Goal: Task Accomplishment & Management: Complete application form

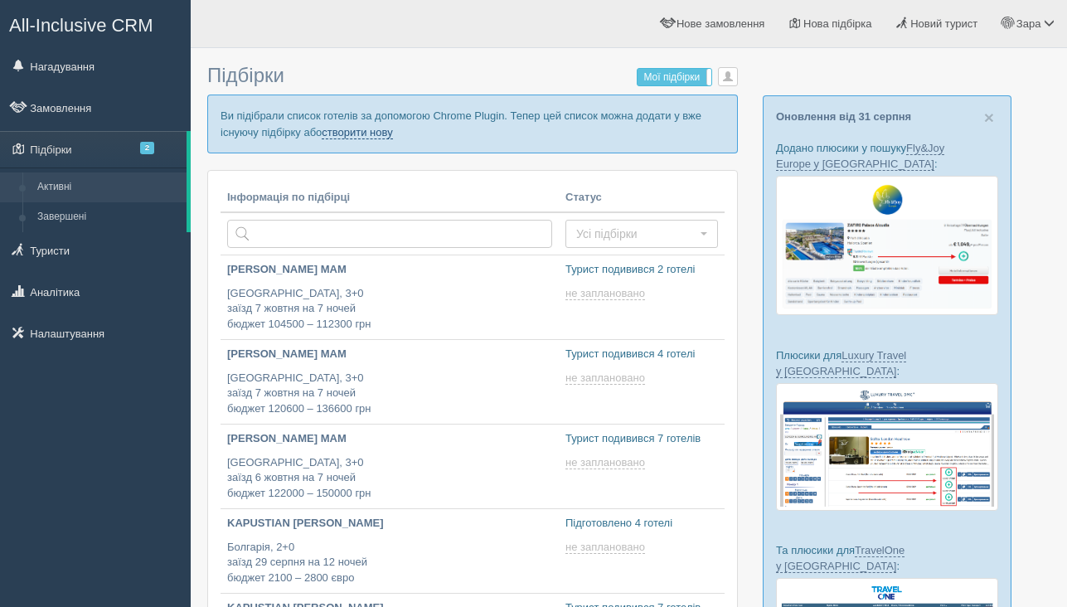
click at [392, 135] on link "створити нову" at bounding box center [357, 132] width 70 height 13
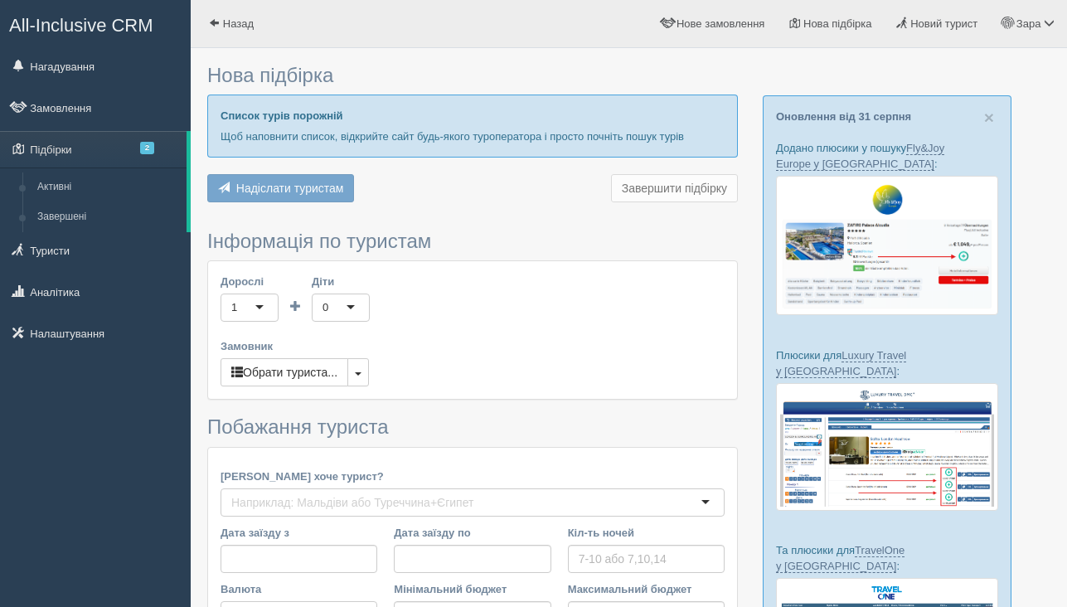
type input "9"
type input "3300"
type input "3500"
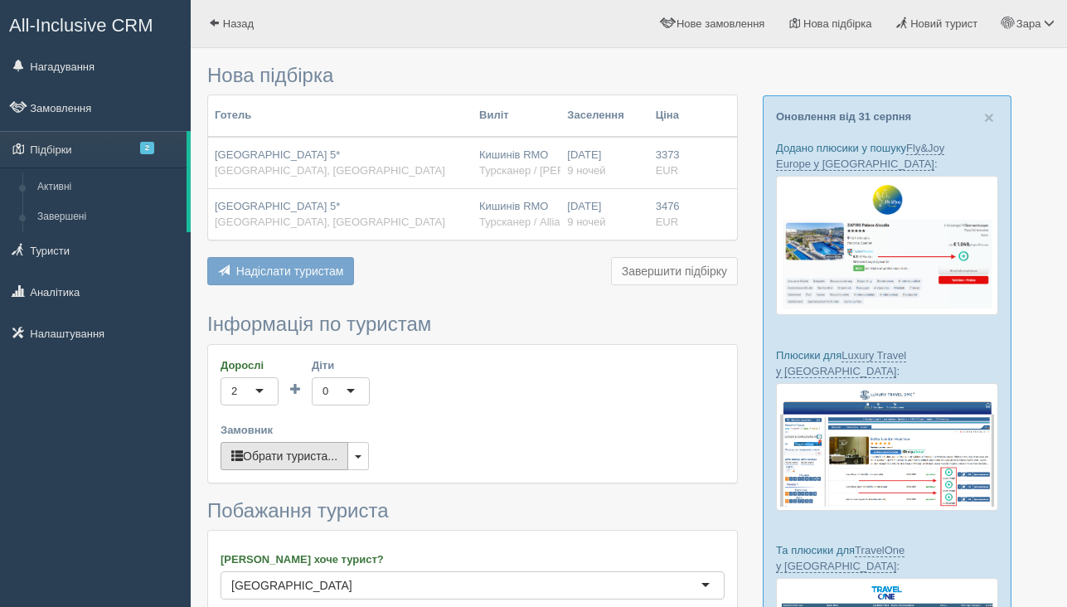
click at [277, 456] on button "Обрати туриста..." at bounding box center [285, 456] width 128 height 28
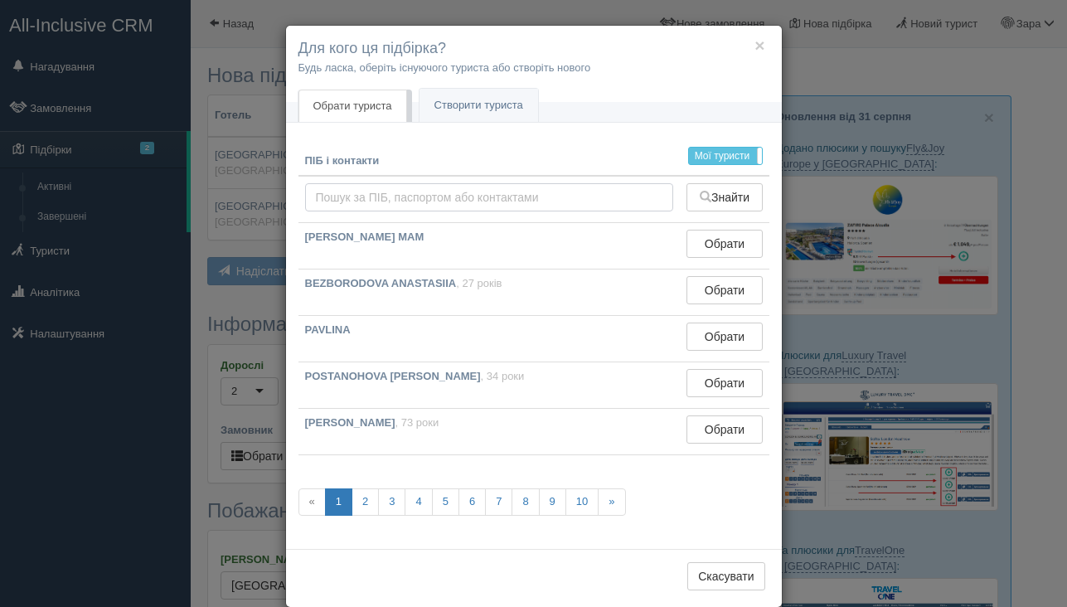
click at [426, 202] on input "text" at bounding box center [489, 197] width 369 height 28
type input "barsku"
click at [727, 206] on button "Знайти" at bounding box center [724, 197] width 75 height 28
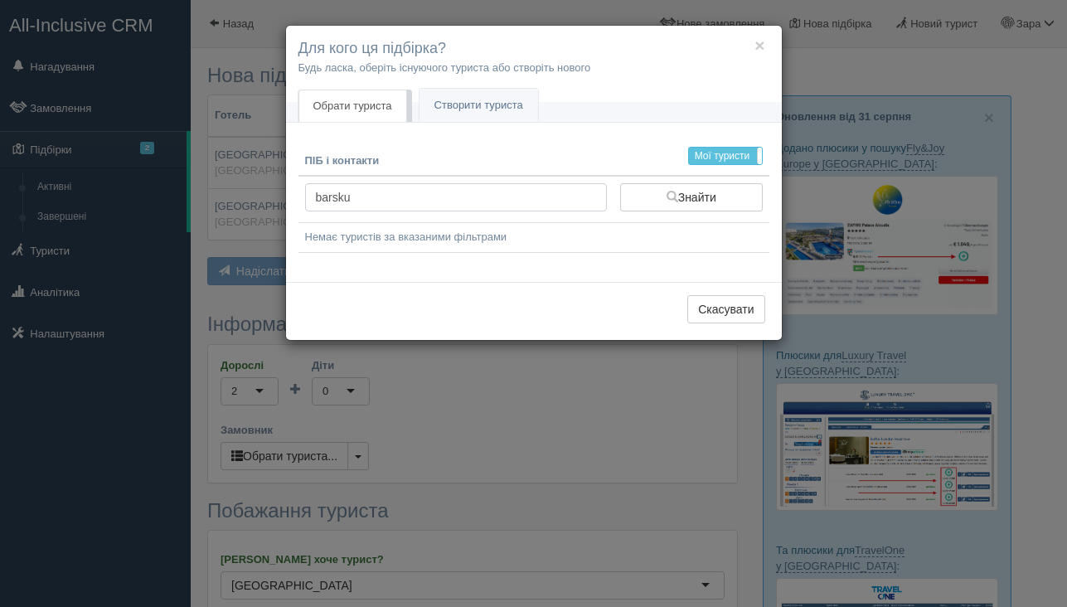
click at [487, 193] on input "barsku" at bounding box center [456, 197] width 302 height 28
type input "barsk"
click at [643, 198] on button "Знайти" at bounding box center [691, 197] width 143 height 28
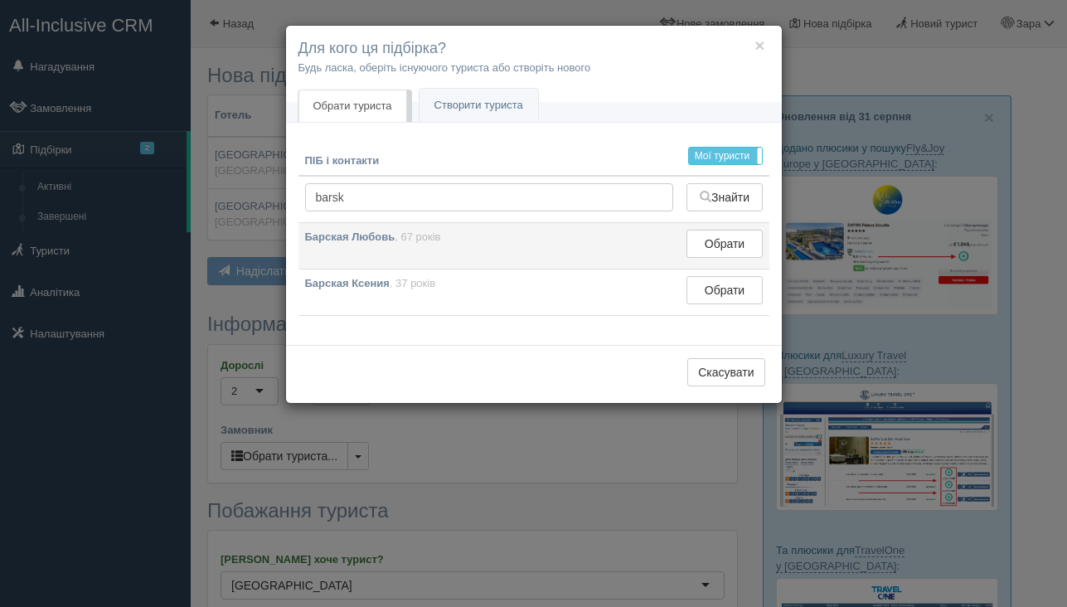
click at [424, 257] on td "Барская Любовь , 67 років" at bounding box center [489, 246] width 382 height 46
click at [729, 247] on button "Обрати" at bounding box center [724, 244] width 75 height 28
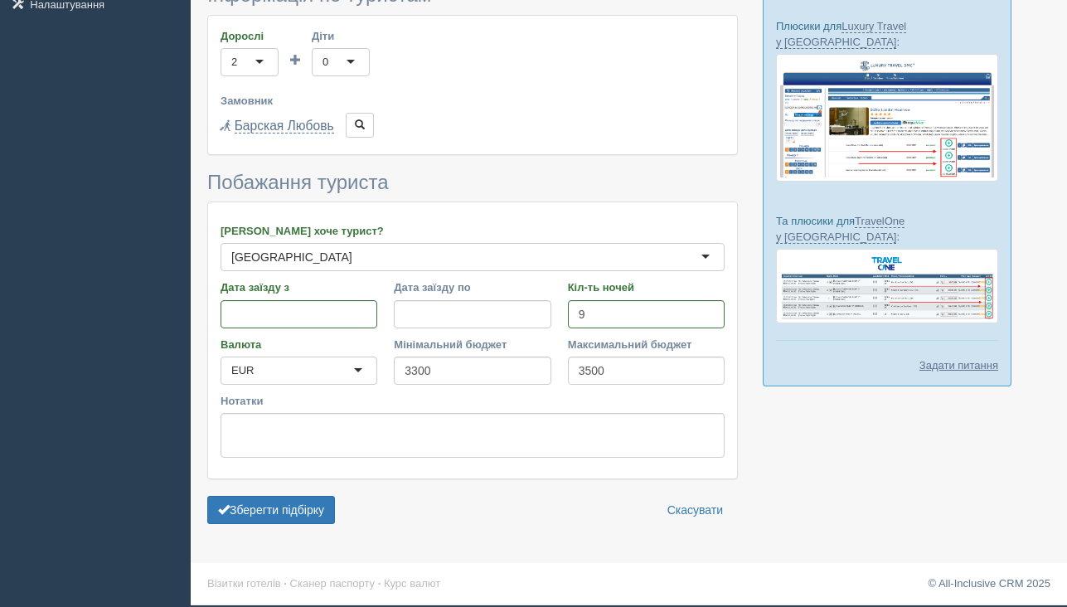
scroll to position [329, 0]
click at [242, 517] on button "Зберегти підбірку" at bounding box center [271, 510] width 128 height 28
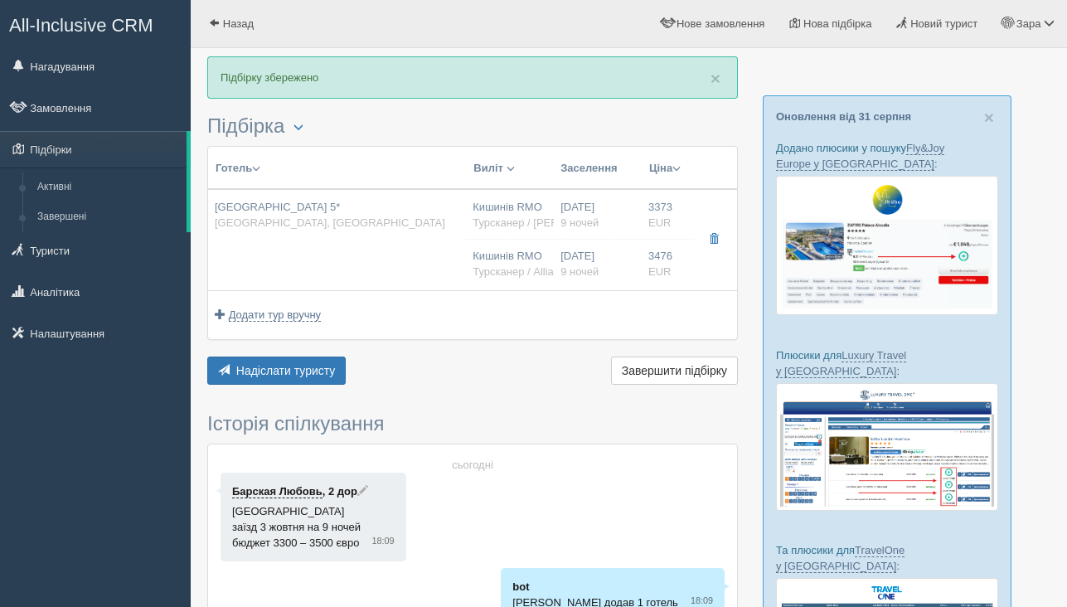
click at [344, 251] on td "[GEOGRAPHIC_DATA] 5* [GEOGRAPHIC_DATA], [GEOGRAPHIC_DATA]" at bounding box center [337, 239] width 258 height 101
type input "[GEOGRAPHIC_DATA] 5*"
type input "[GEOGRAPHIC_DATA]"
type input "Белек"
type input "3373.00"
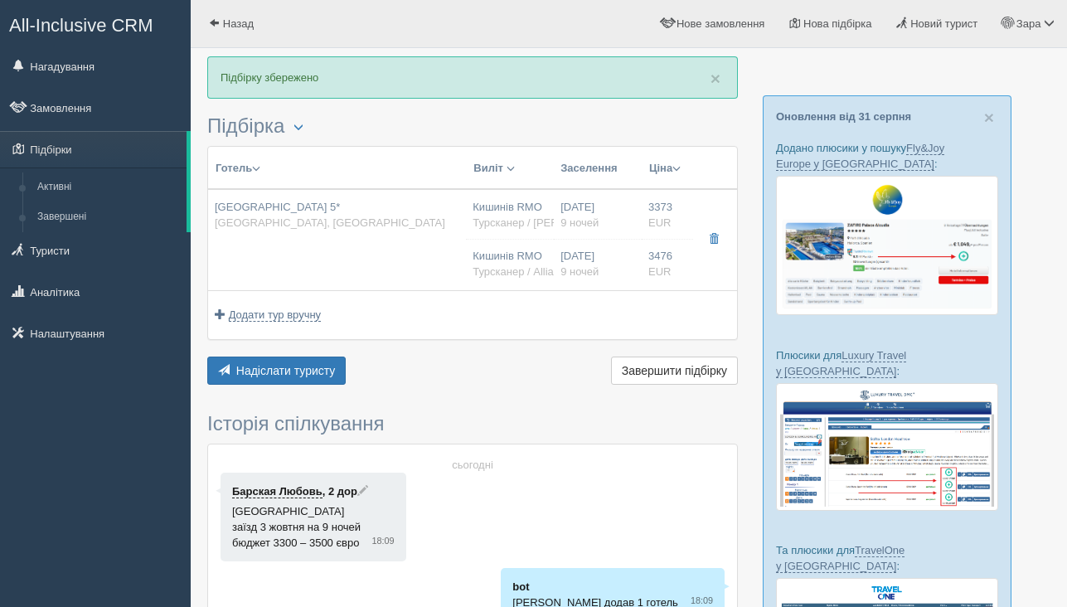
type input "Кишинів RMO"
type input "[PERSON_NAME]"
type input "00:30"
type input "02:30"
type input "Mavi Gok Aviation"
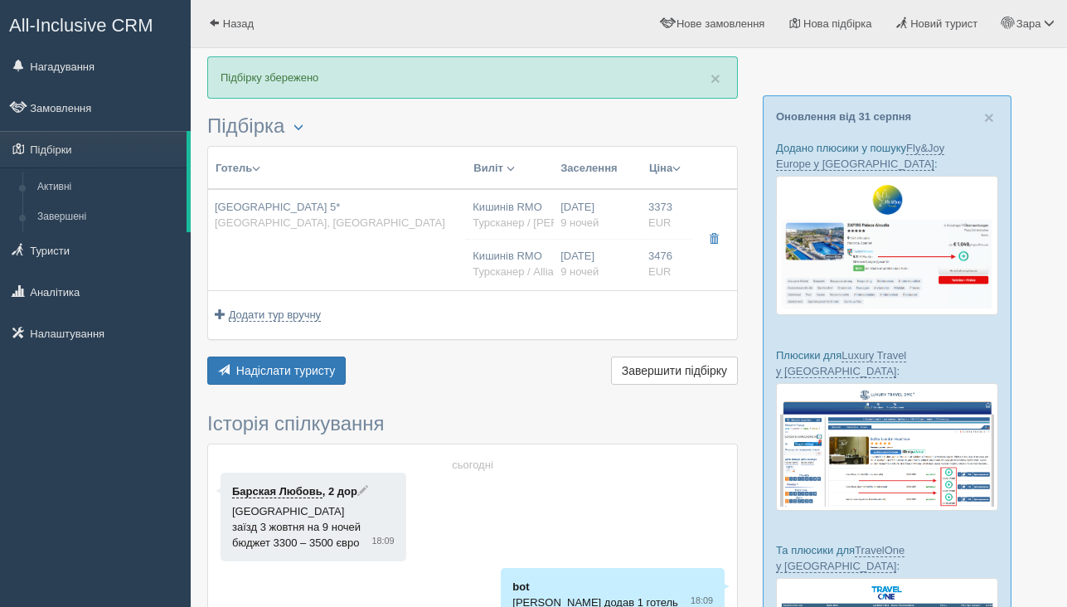
type input "21:30"
type input "23:30"
type input "9"
type input "[GEOGRAPHIC_DATA]"
type input "AI"
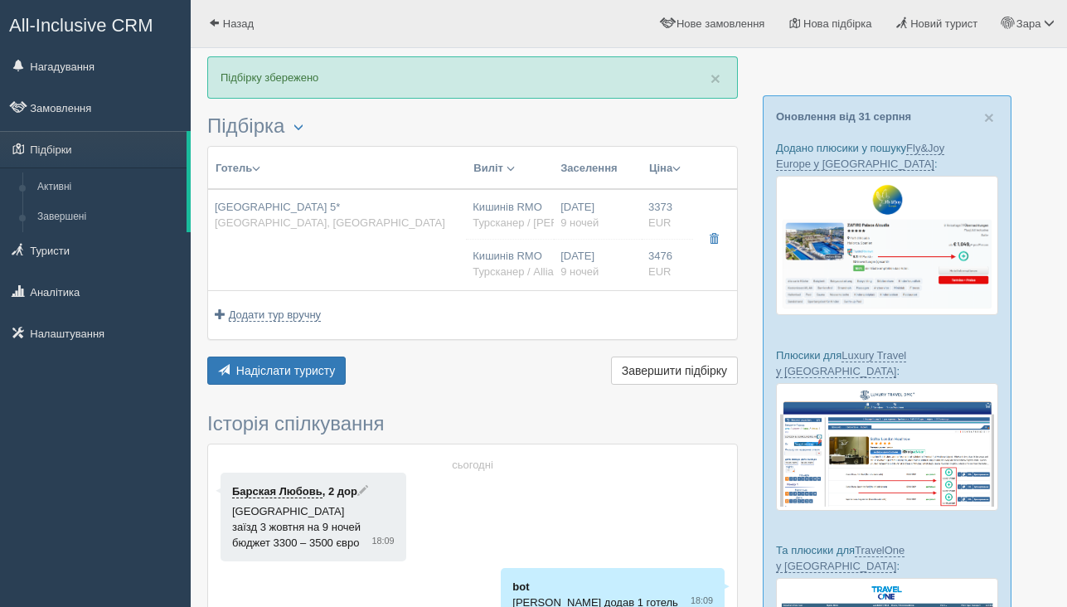
type input "Турсканер / [PERSON_NAME]"
type input "[URL][DOMAIN_NAME]"
type input "3476.00"
type input "Кишинів RMO"
type input "[PERSON_NAME]"
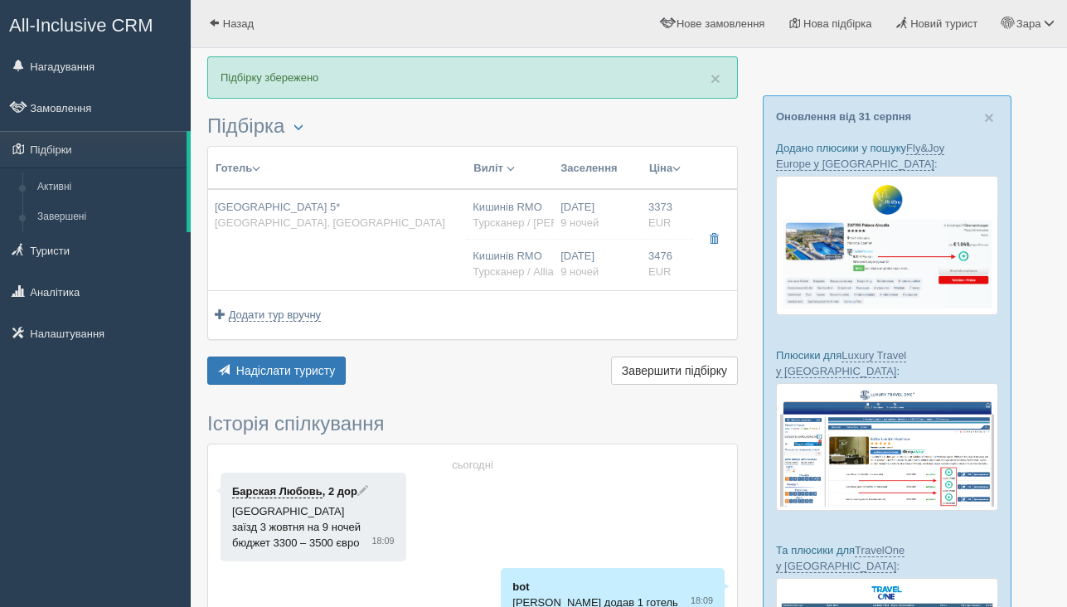
type input "09:00"
type input "11:05"
type input "Fly One"
type input "12:00"
type input "14:05"
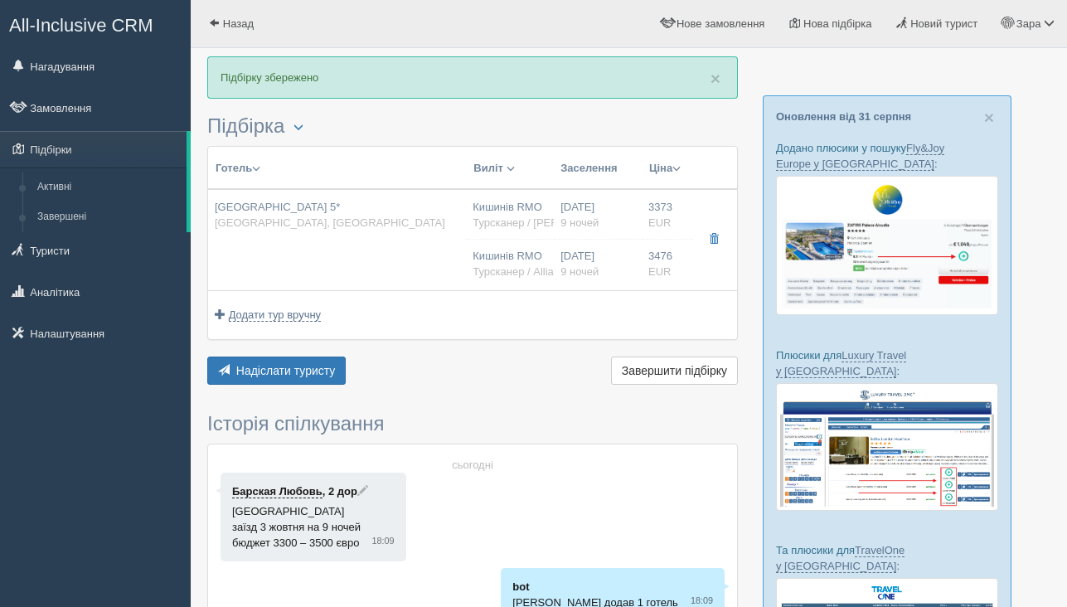
type input "9"
type input "Main Building Standard Room Garden View"
type input "AI"
type input "Турсканер / Alliance"
type input "[URL][DOMAIN_NAME]"
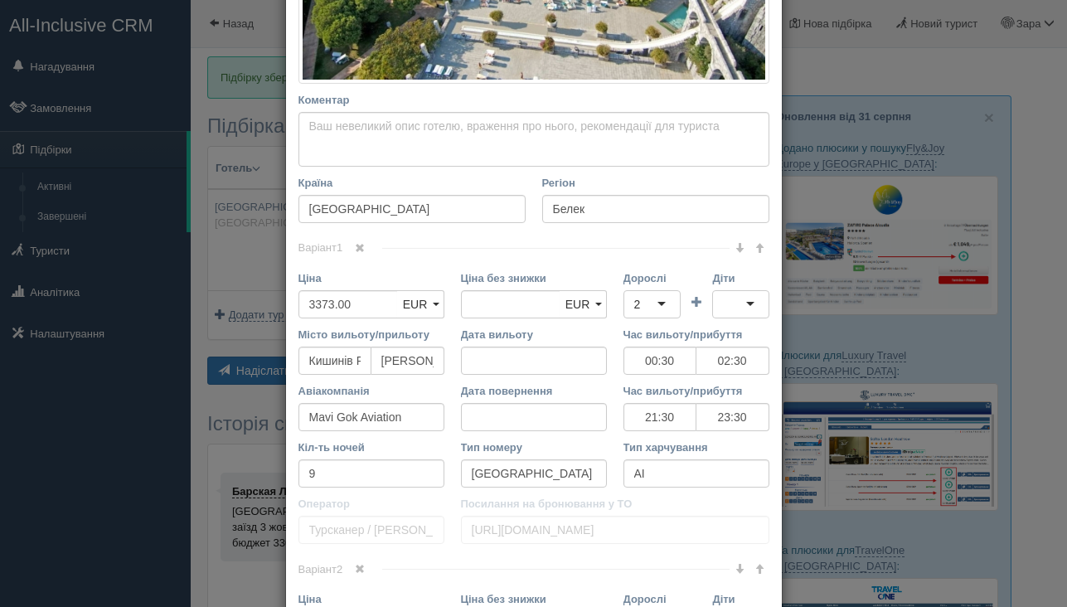
scroll to position [614, 0]
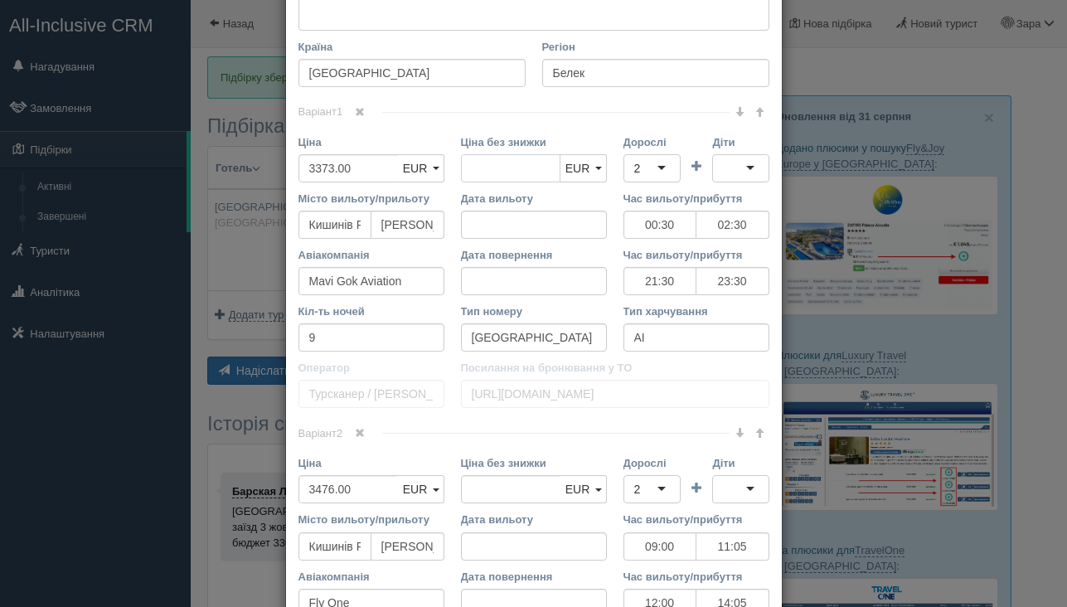
click at [488, 170] on input "Ціна без знижки" at bounding box center [510, 168] width 99 height 28
type input "3320"
click at [377, 168] on input "3373.00" at bounding box center [347, 168] width 99 height 28
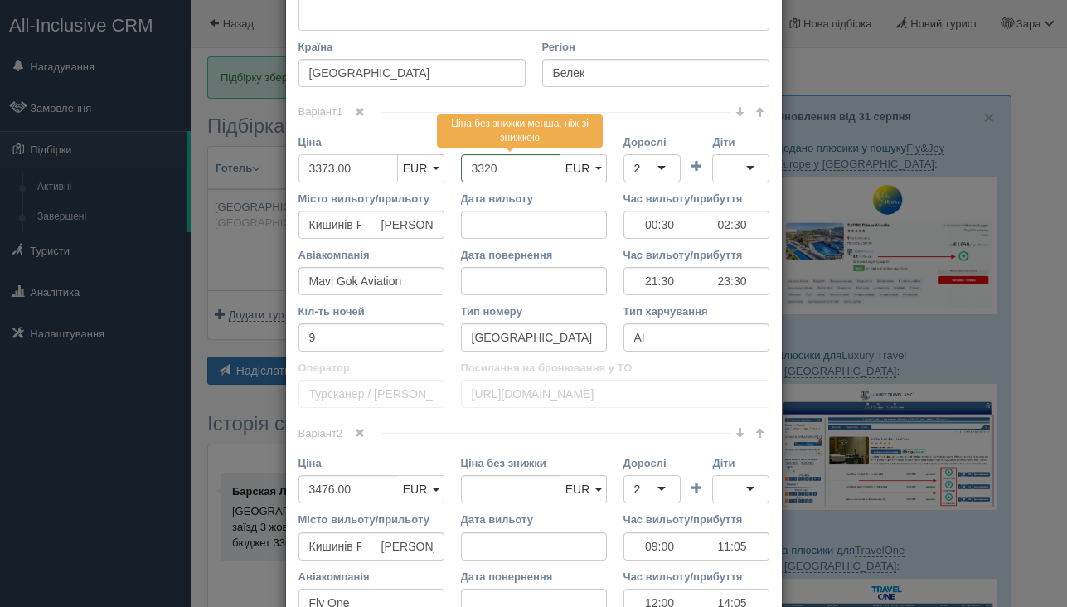
click at [377, 168] on input "3373.00" at bounding box center [347, 168] width 99 height 28
type input "3320"
click at [493, 494] on input "Ціна без знижки" at bounding box center [510, 489] width 99 height 28
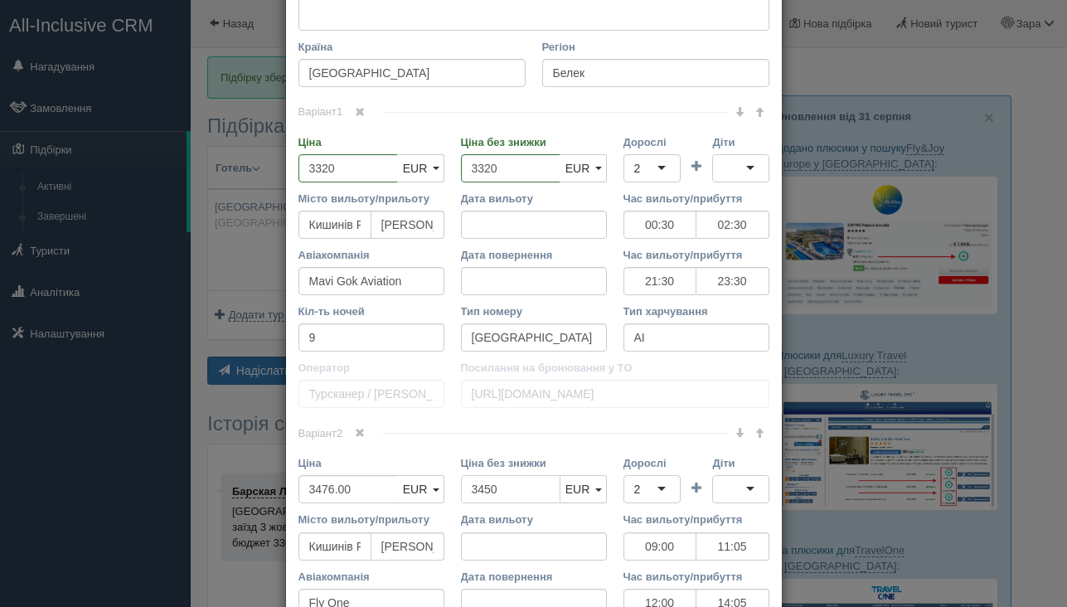
type input "3450"
click at [377, 490] on input "3476.00" at bounding box center [347, 489] width 99 height 28
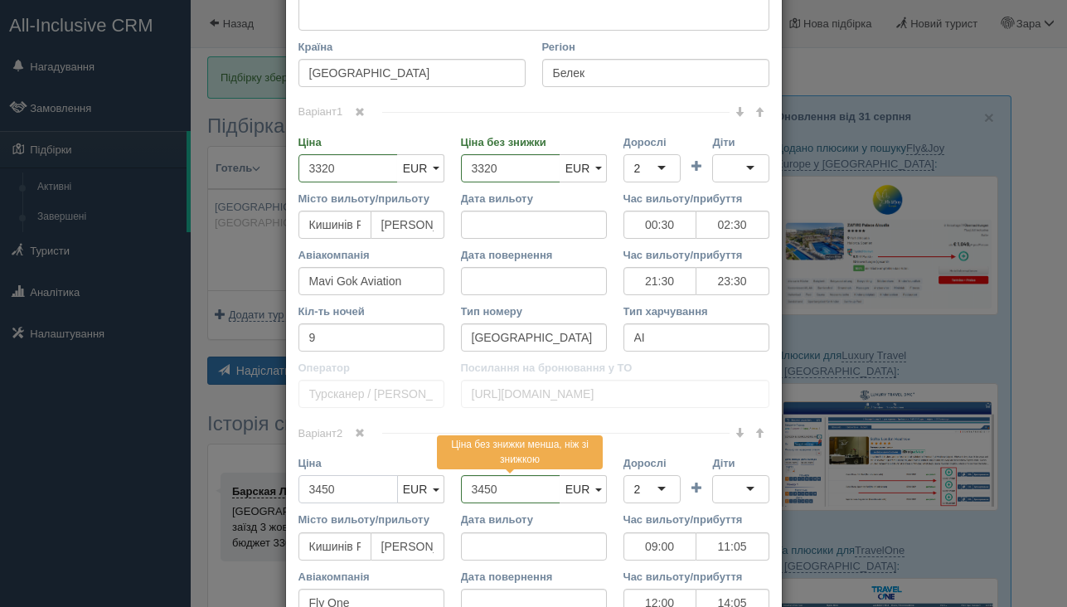
type input "3450"
click at [455, 488] on div "Ціна без знижки 3450 Ціна без знижки менша, ніж зі знижкою UAH USD EUR EUR UAH …" at bounding box center [534, 483] width 163 height 56
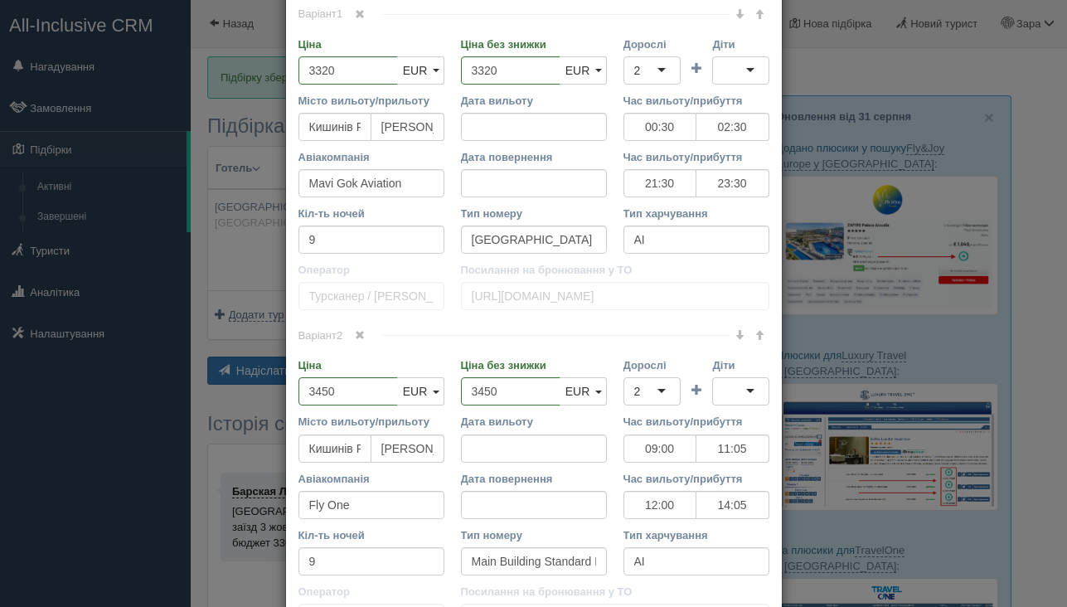
scroll to position [873, 0]
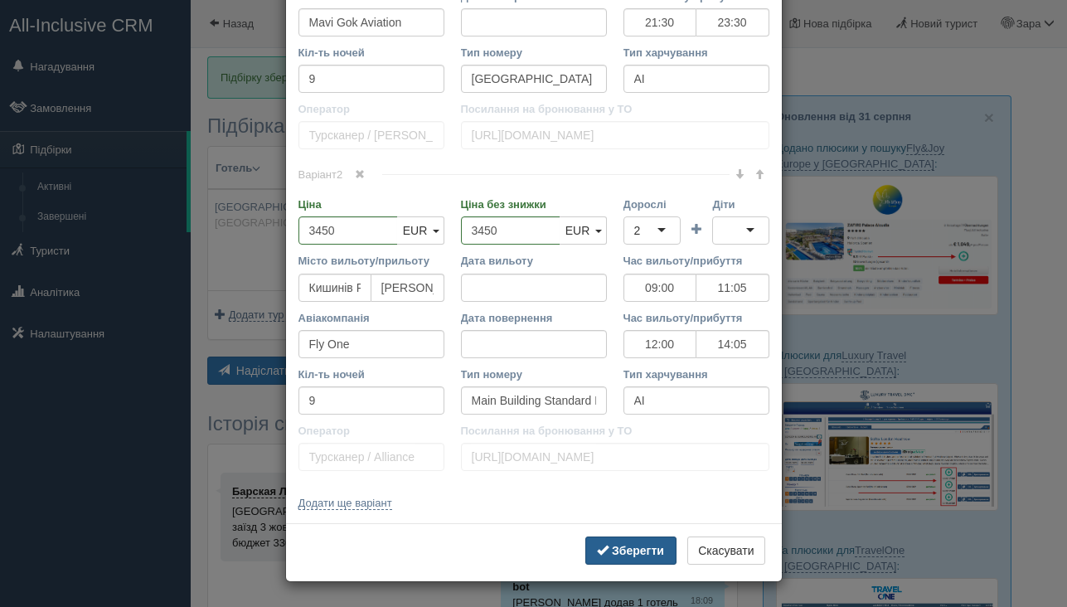
click at [617, 551] on b "Зберегти" at bounding box center [638, 550] width 52 height 13
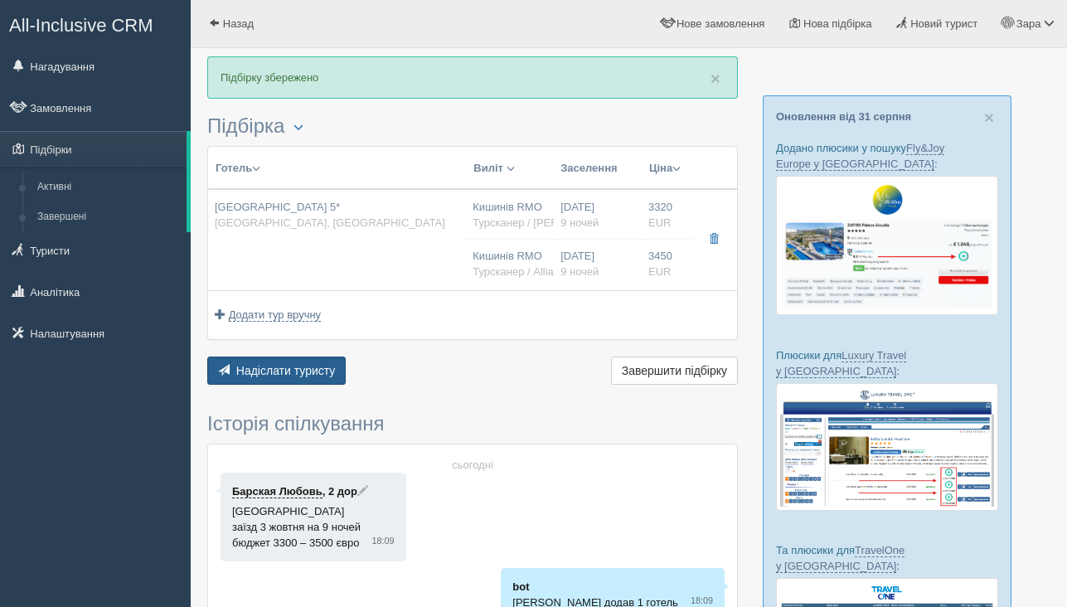
click at [315, 382] on button "Надіслати туристу Надіслати" at bounding box center [276, 371] width 138 height 28
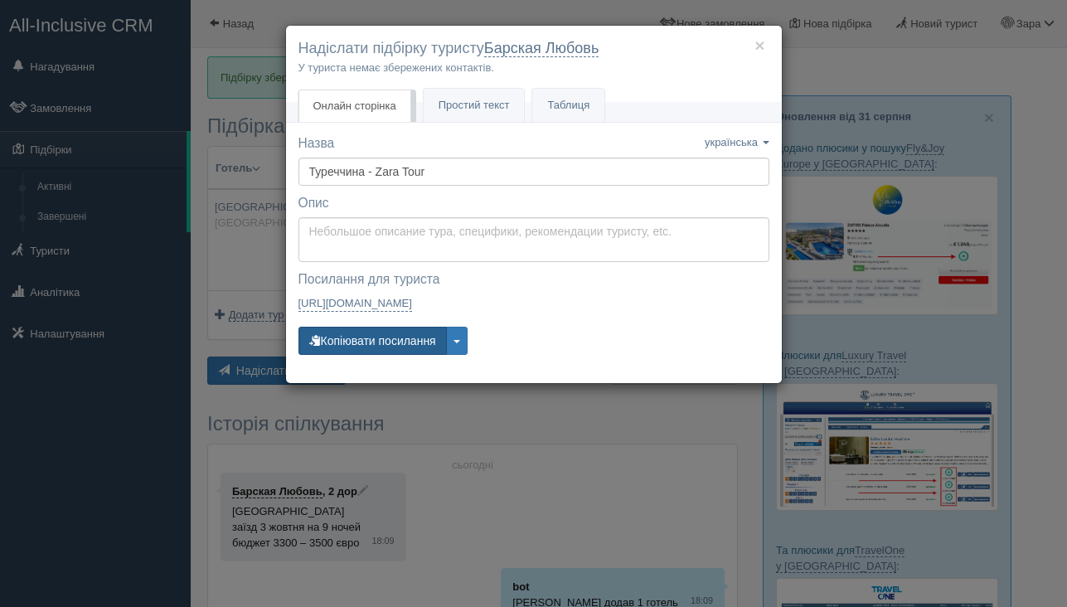
click at [406, 351] on button "Копіювати посилання" at bounding box center [372, 341] width 148 height 28
click at [760, 46] on button "×" at bounding box center [760, 44] width 10 height 17
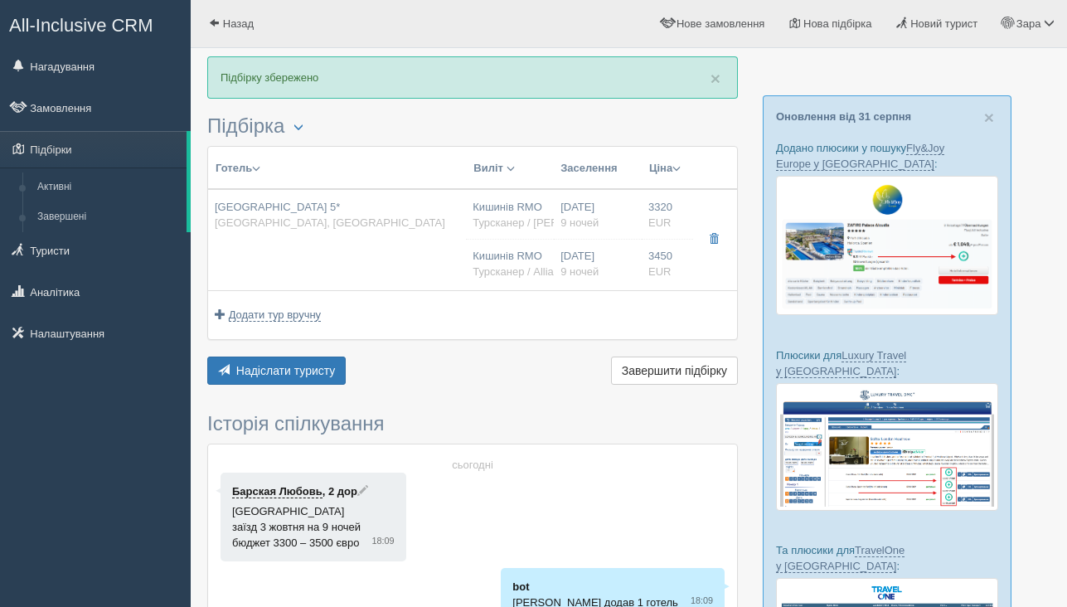
click at [392, 249] on td "[GEOGRAPHIC_DATA] 5* [GEOGRAPHIC_DATA], [GEOGRAPHIC_DATA]" at bounding box center [337, 239] width 258 height 101
type input "3320.00"
type input "00:30"
type input "02:30"
type input "21:30"
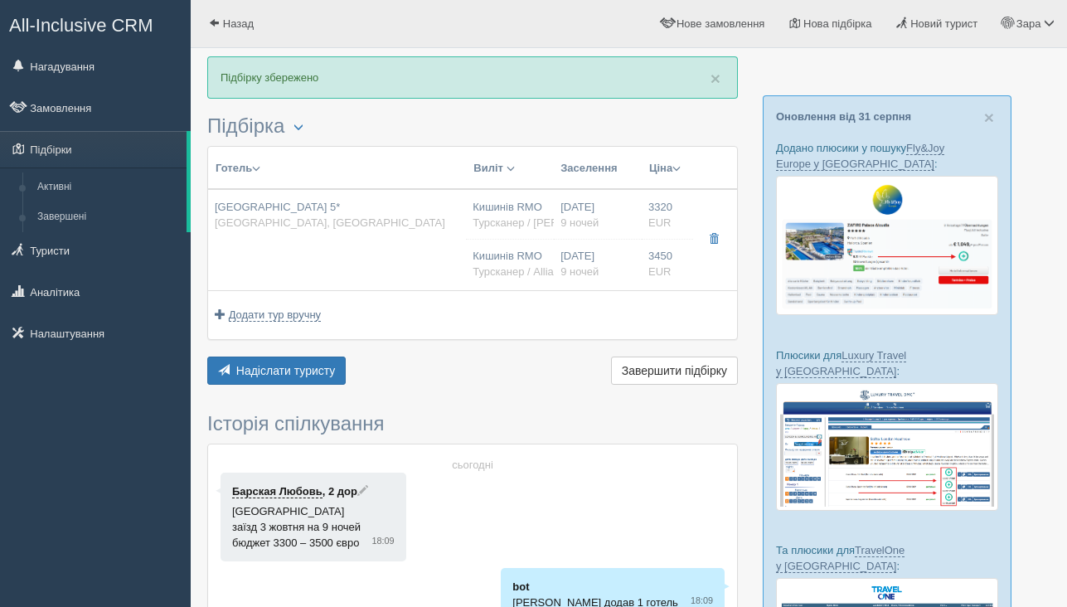
type input "23:30"
type input "3450.00"
type input "09:00"
type input "11:05"
type input "12:00"
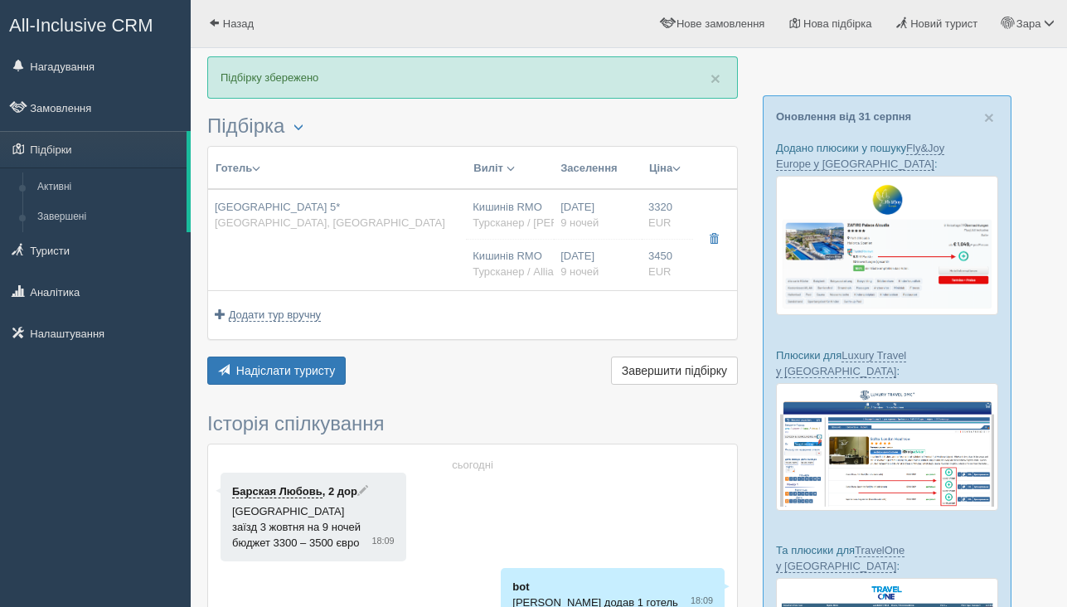
type input "14:05"
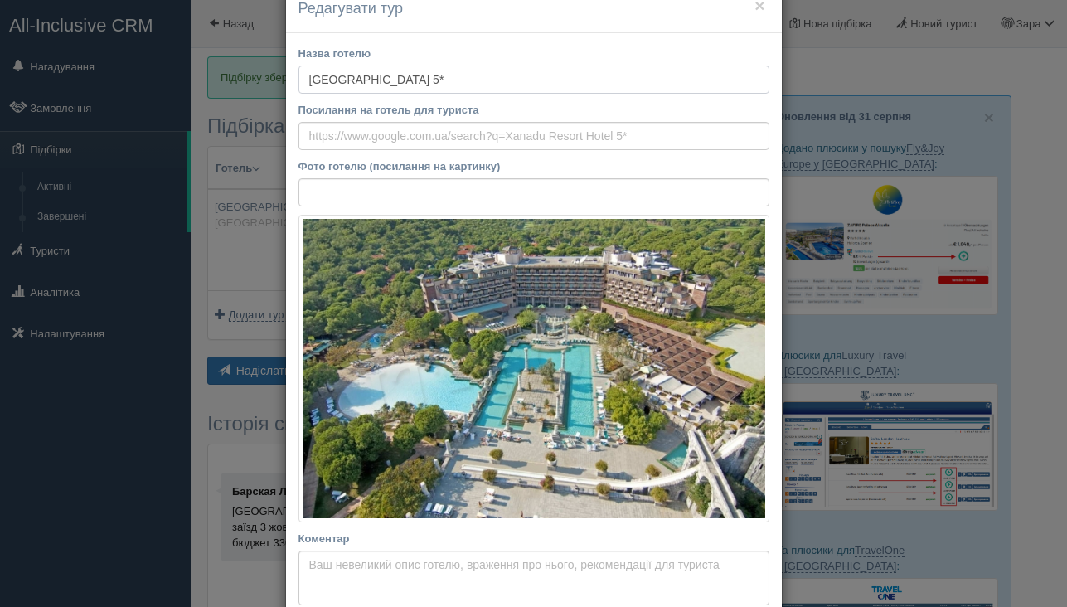
scroll to position [20, 0]
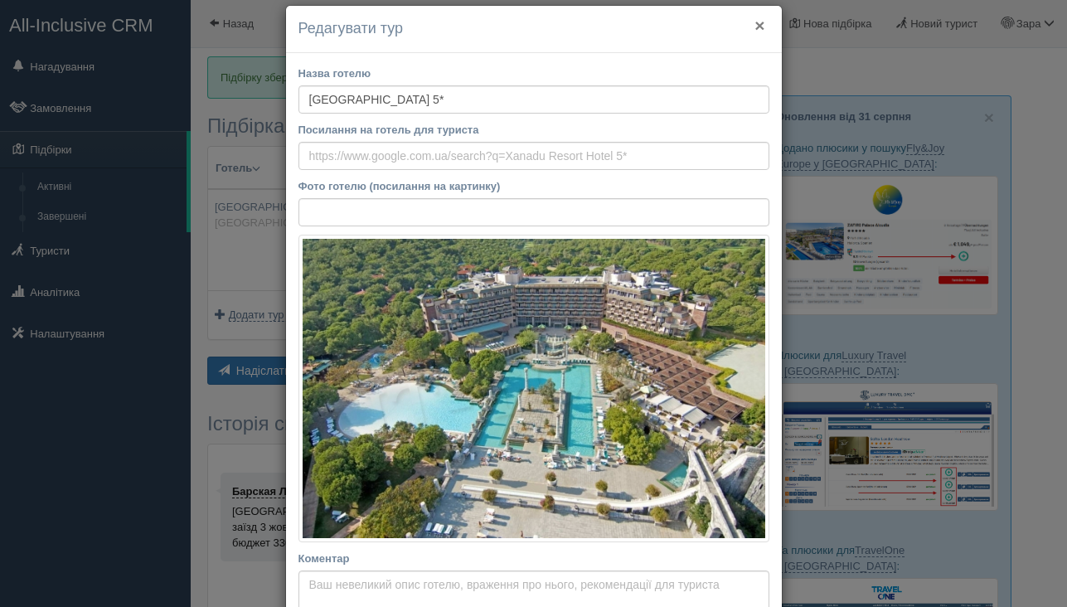
click at [761, 24] on button "×" at bounding box center [760, 25] width 10 height 17
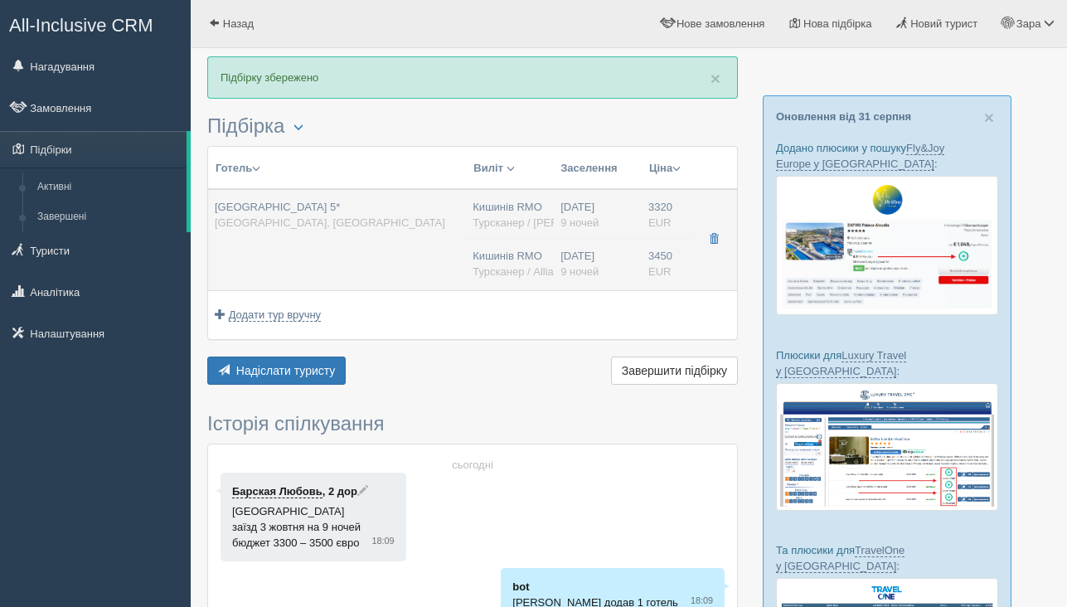
click at [391, 236] on td "[GEOGRAPHIC_DATA] 5* [GEOGRAPHIC_DATA], [GEOGRAPHIC_DATA]" at bounding box center [337, 239] width 258 height 101
type input "00:30"
type input "02:30"
type input "21:30"
type input "23:30"
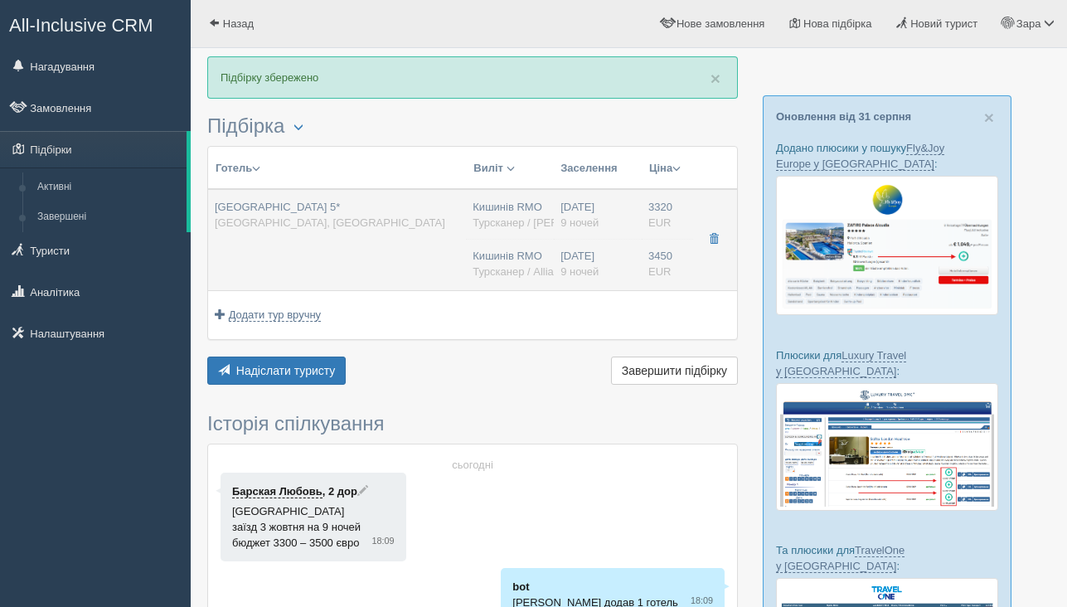
type input "09:00"
type input "11:05"
type input "12:00"
type input "14:05"
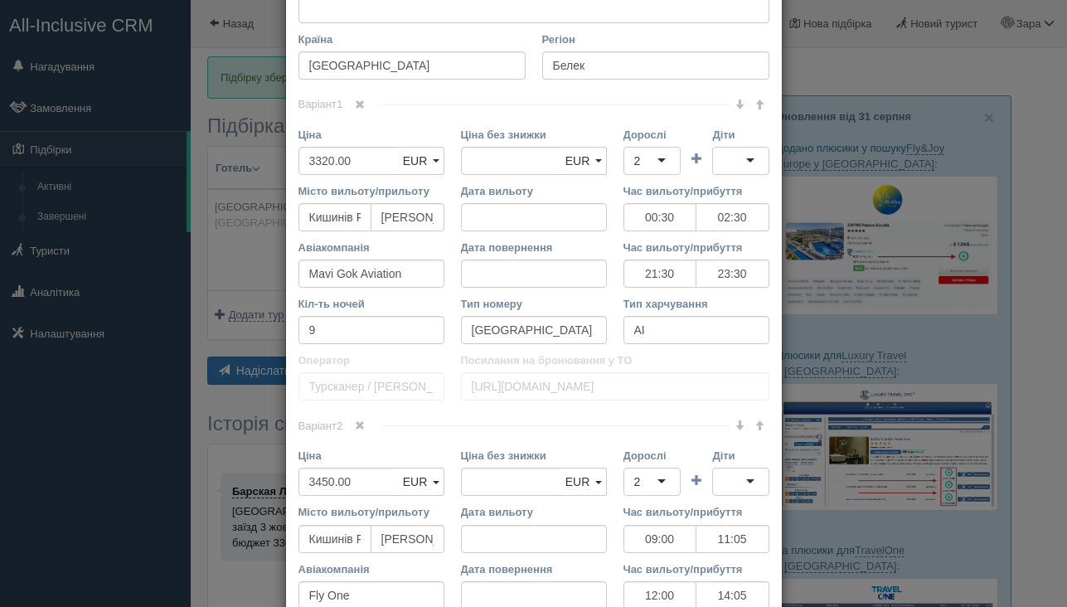
scroll to position [873, 0]
